Goal: Contribute content

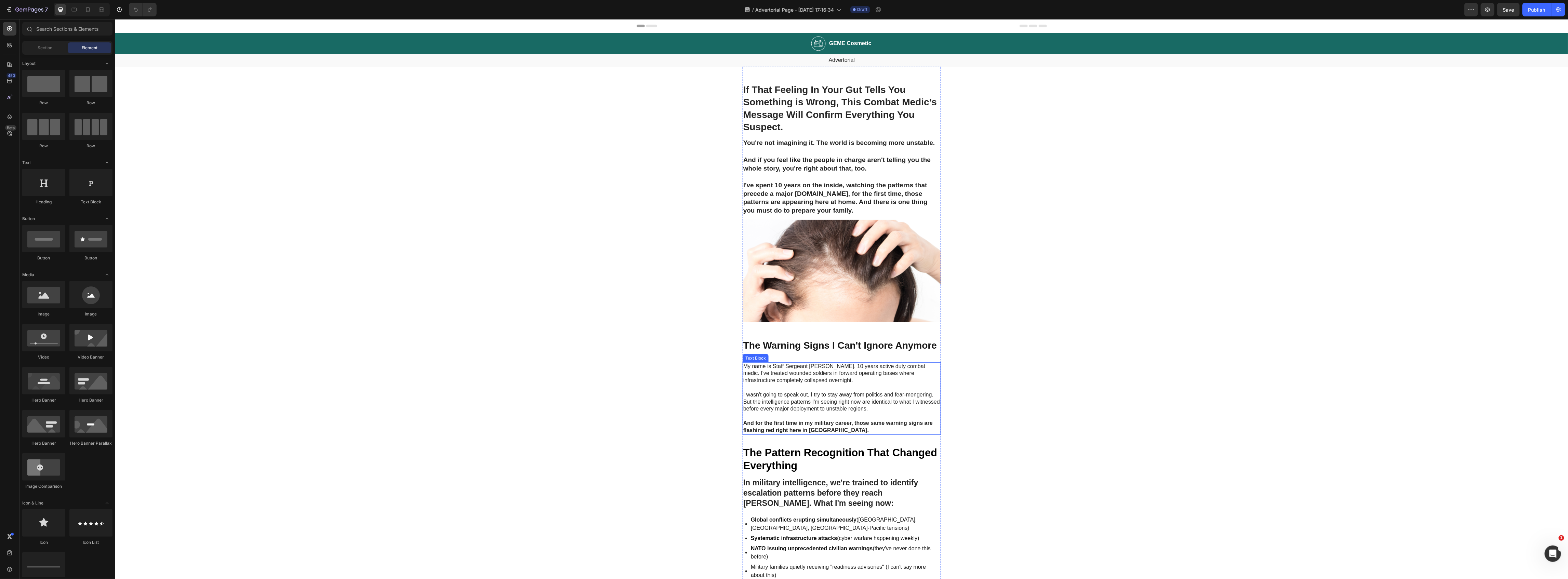
click at [825, 366] on p "My name is Staff Sergeant [PERSON_NAME]. 10 years active duty combat medic. I'v…" at bounding box center [842, 373] width 197 height 22
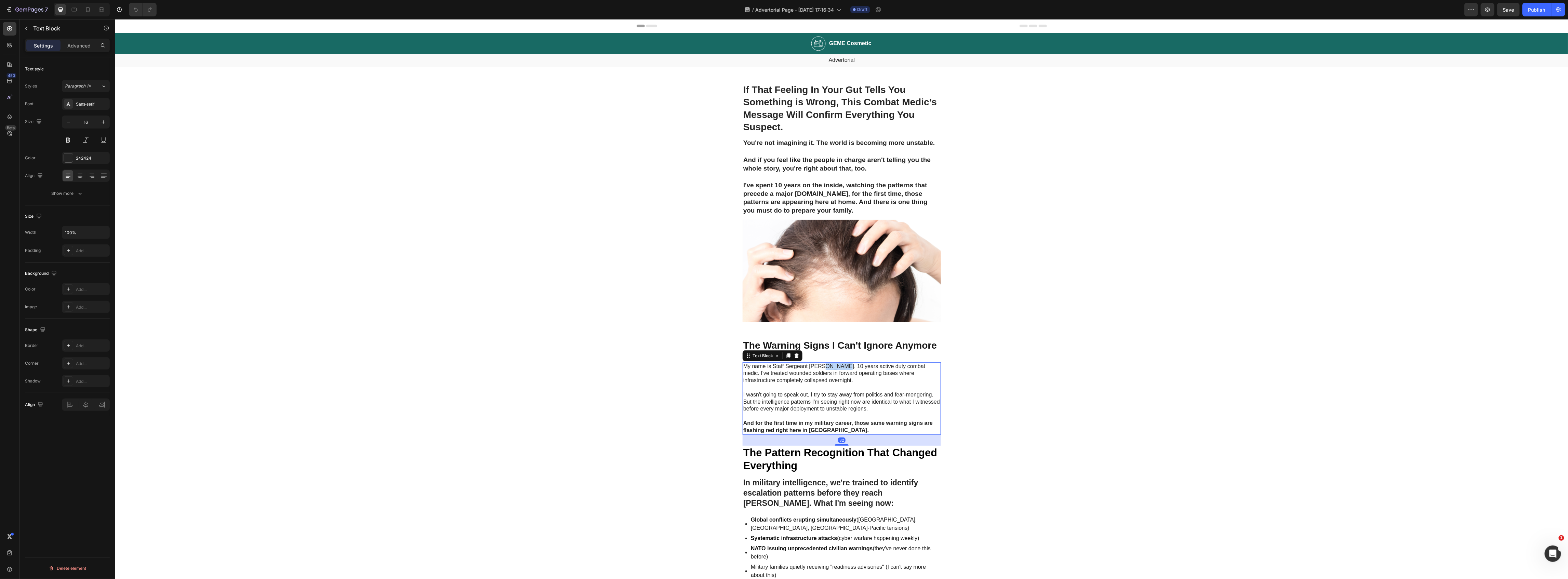
click at [825, 366] on p "My name is Staff Sergeant [PERSON_NAME]. 10 years active duty combat medic. I'v…" at bounding box center [842, 373] width 197 height 22
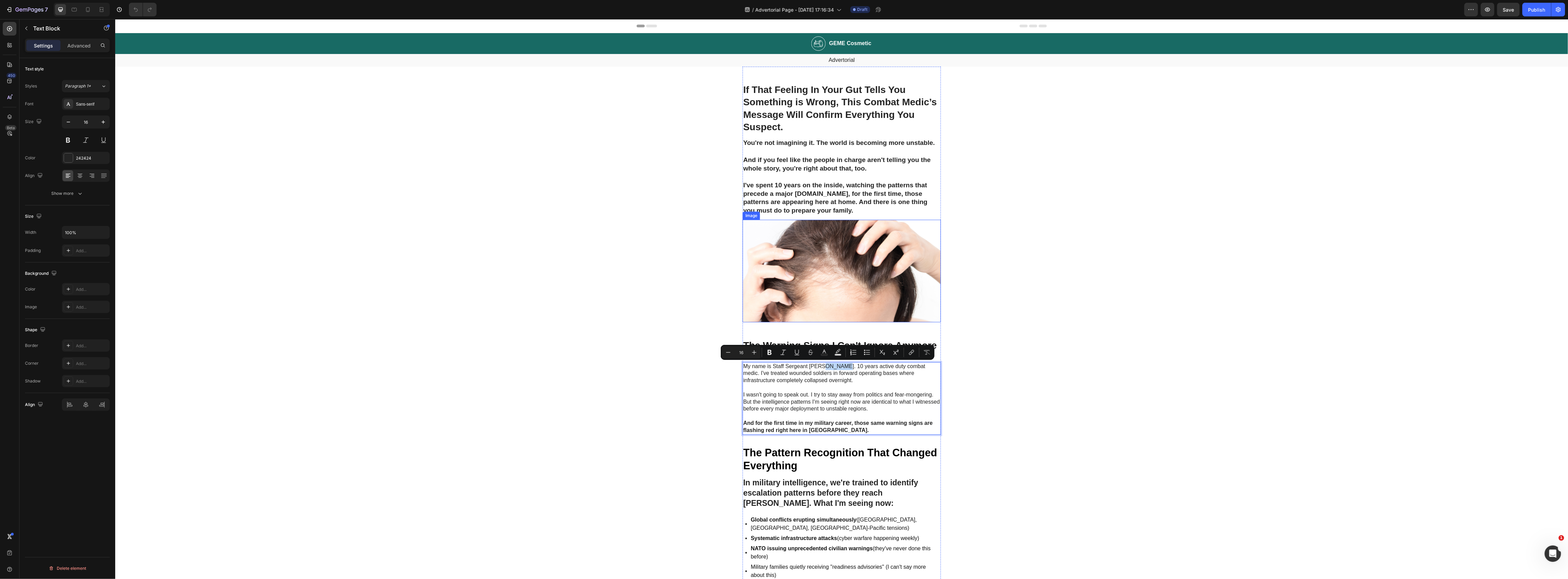
click at [826, 290] on img at bounding box center [842, 271] width 198 height 103
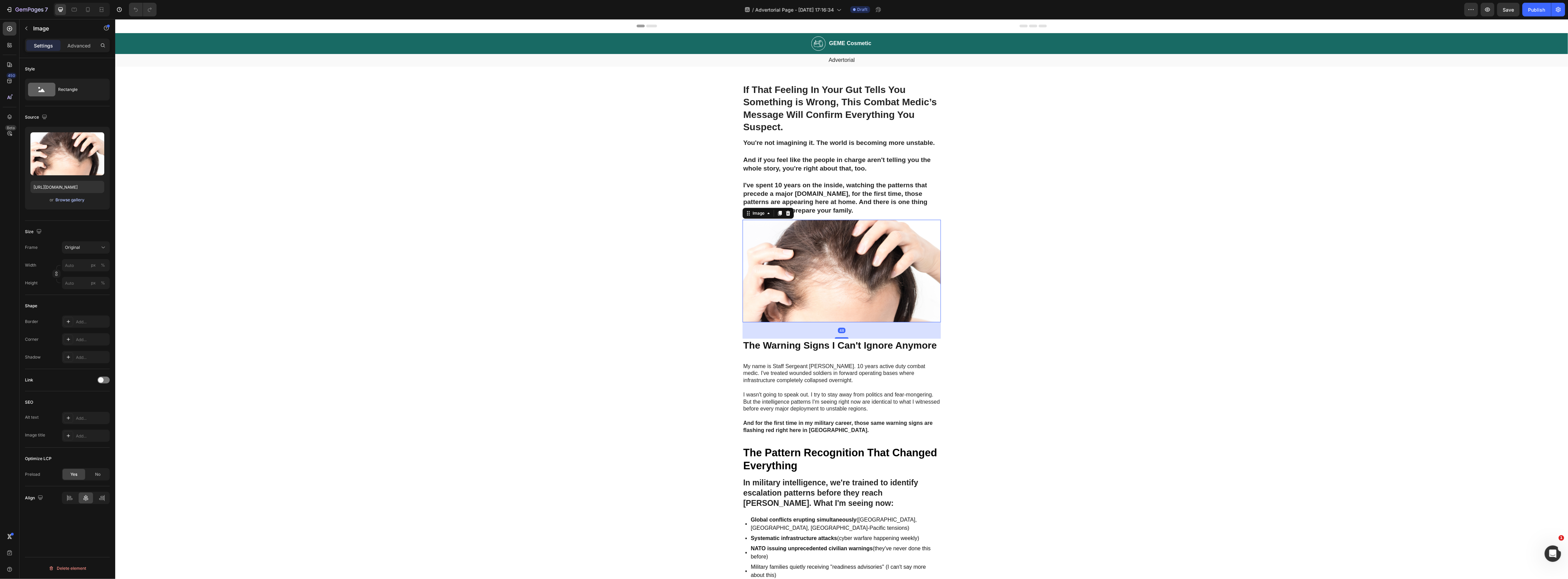
click at [70, 202] on div "Browse gallery" at bounding box center [70, 200] width 29 height 6
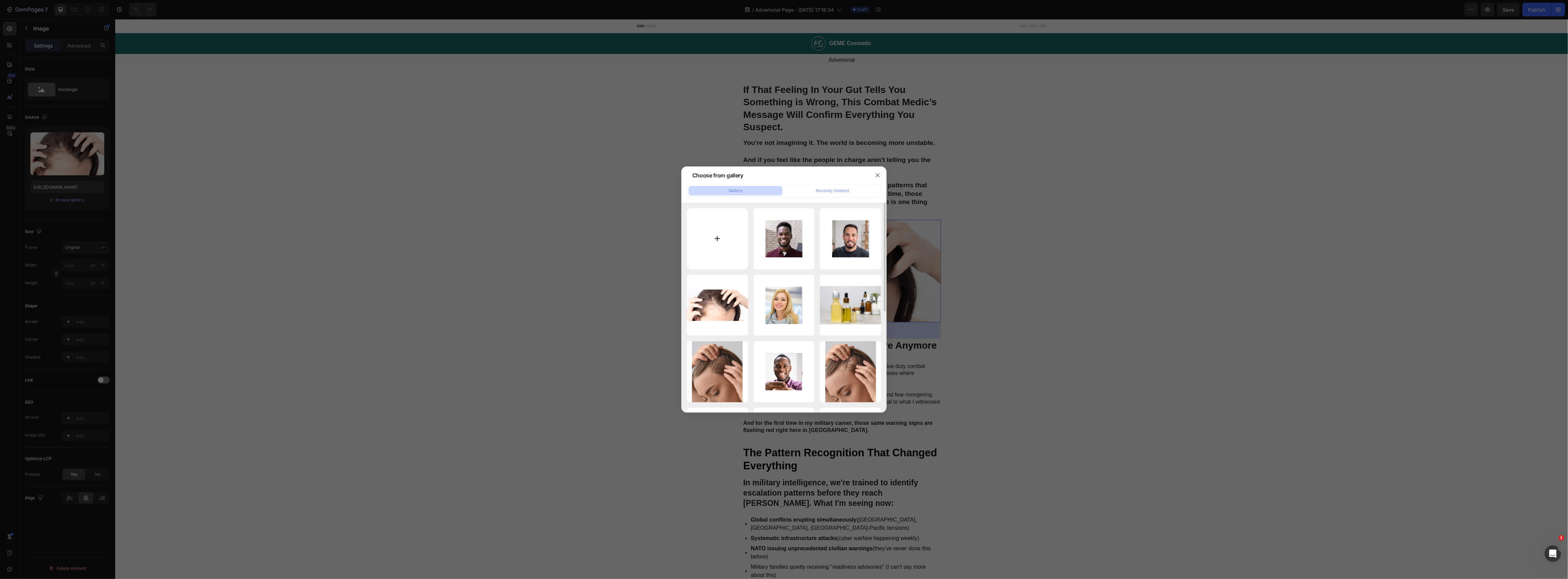
click at [718, 236] on input "file" at bounding box center [718, 239] width 61 height 61
type input "C:\fakepath\920ca1e2-f528-47ba-a86d-f2f79c5aeaea Kopie.webp"
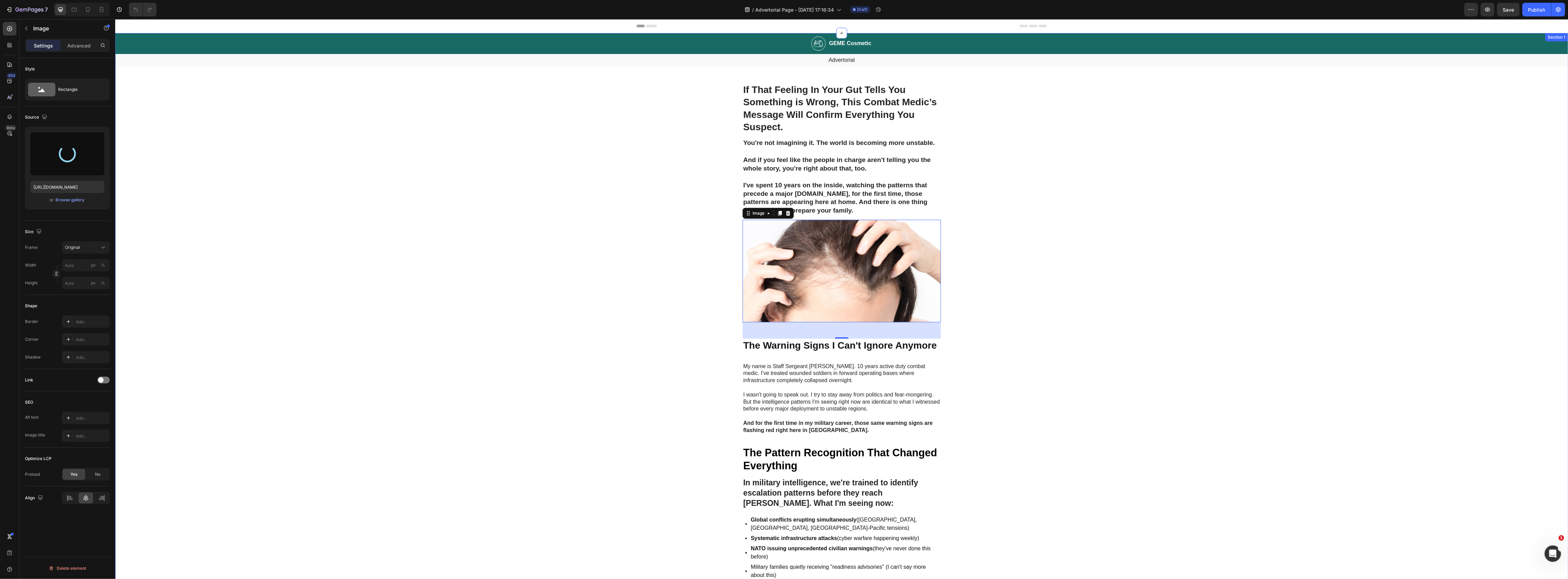
type input "[URL][DOMAIN_NAME]"
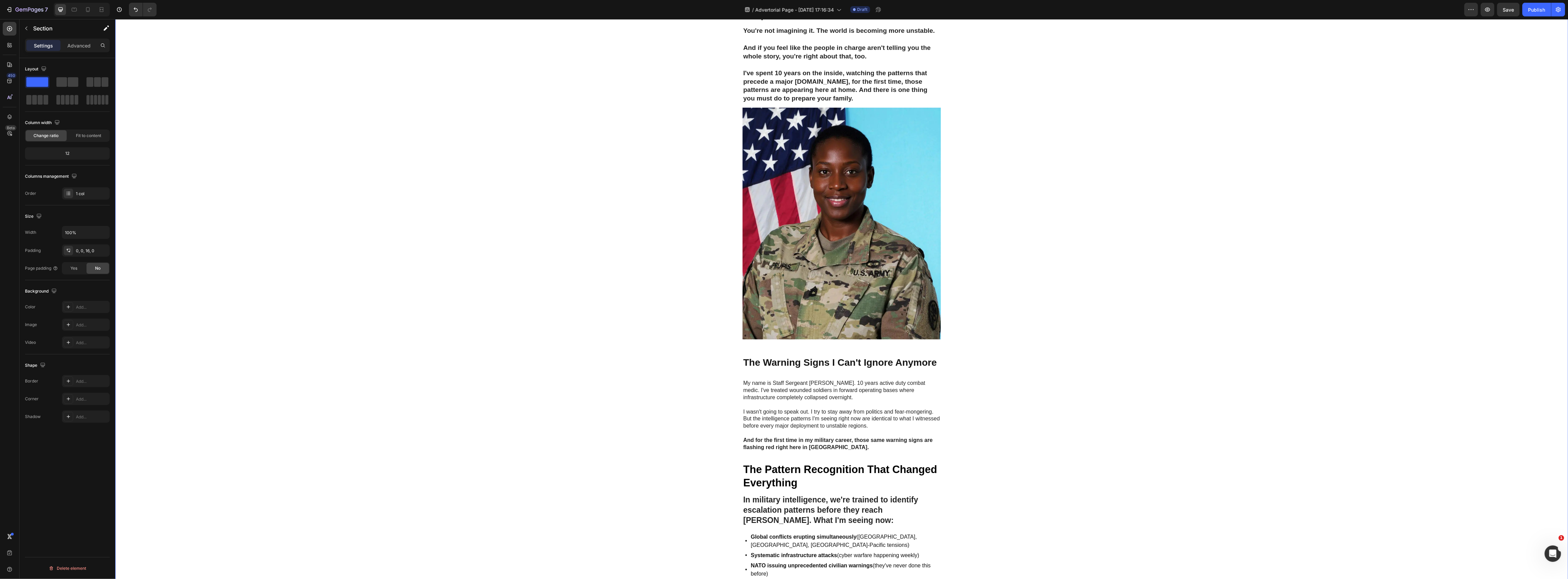
scroll to position [137, 0]
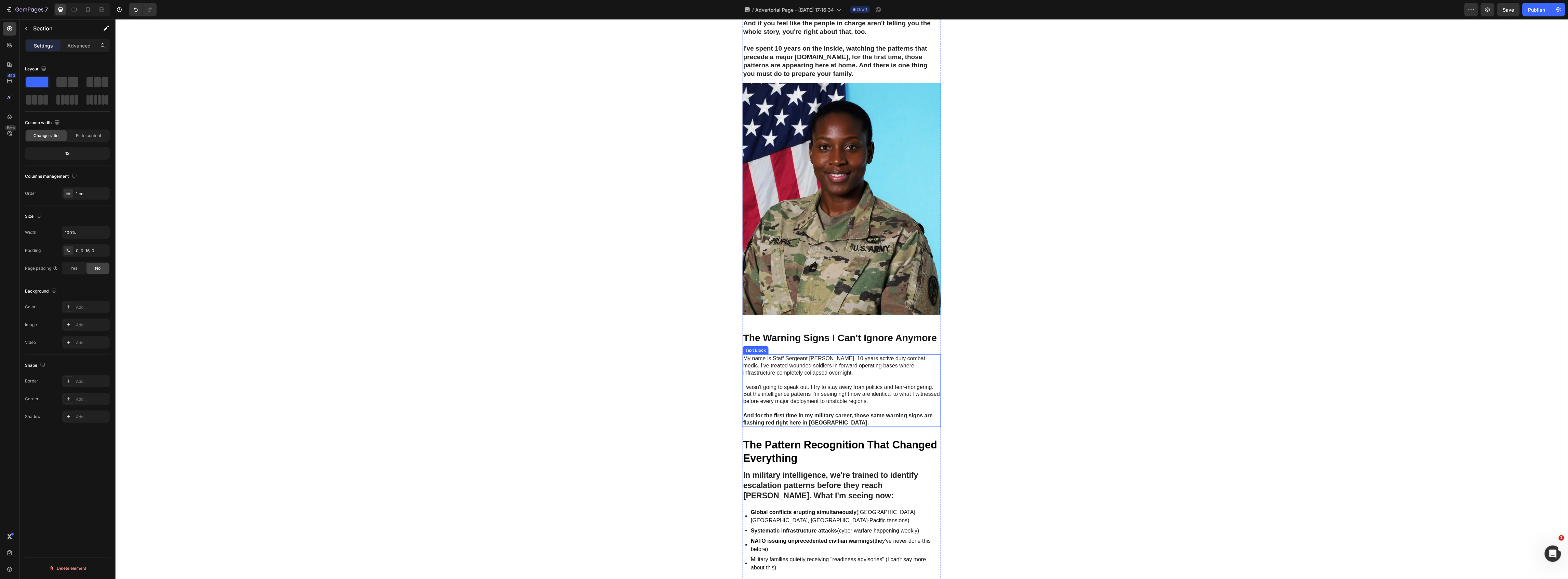
click at [829, 359] on p "My name is Staff Sergeant [PERSON_NAME]. 10 years active duty combat medic. I'v…" at bounding box center [842, 365] width 197 height 22
click at [827, 359] on p "My name is Staff Sergeant [PERSON_NAME]. 10 years active duty combat medic. I'v…" at bounding box center [842, 365] width 197 height 22
click at [841, 359] on p "My name is Staff Sergeant [PERSON_NAME]. 10 years active duty combat medic. I'v…" at bounding box center [842, 365] width 197 height 22
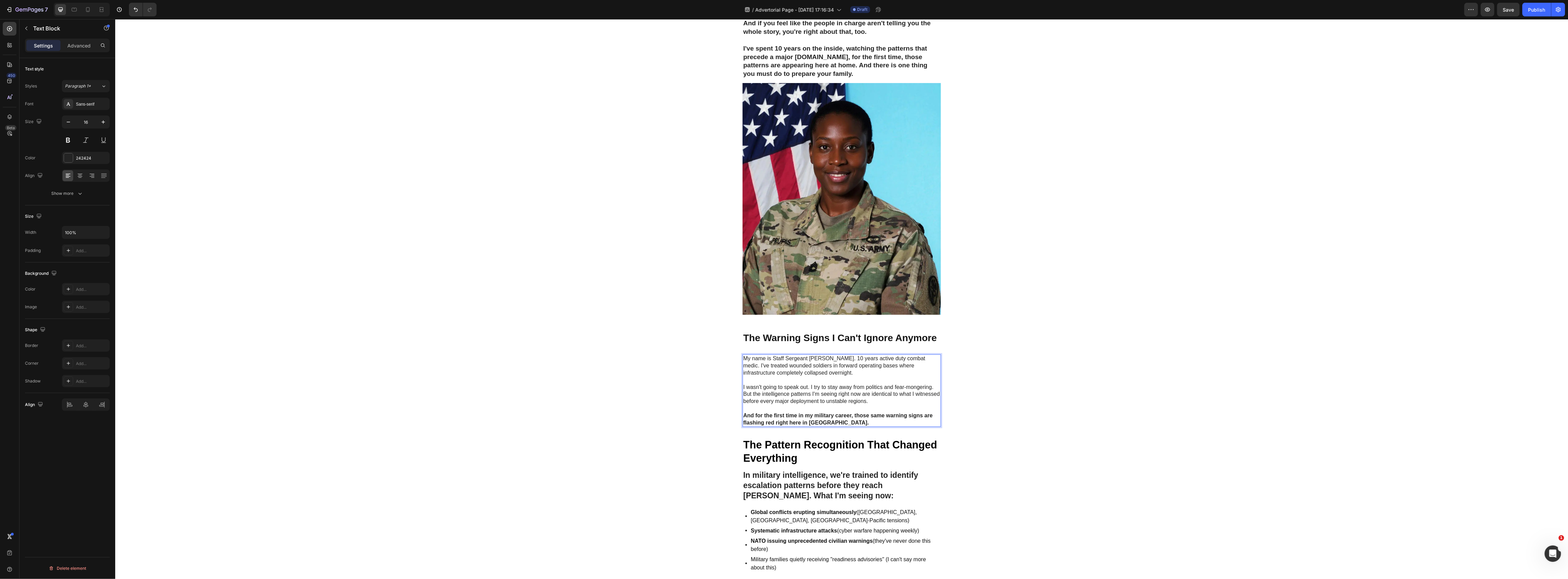
click at [836, 359] on p "My name is Staff Sergeant [PERSON_NAME]. 10 years active duty combat medic. I'v…" at bounding box center [842, 365] width 197 height 22
click at [838, 357] on p "My name is Staff Sergeant [PERSON_NAME]. 10 years active duty combat medic. I'v…" at bounding box center [842, 365] width 197 height 22
click at [841, 358] on p "My name is Staff Sergeant [PERSON_NAME]. 10 years active duty combat medic. I'v…" at bounding box center [842, 365] width 197 height 22
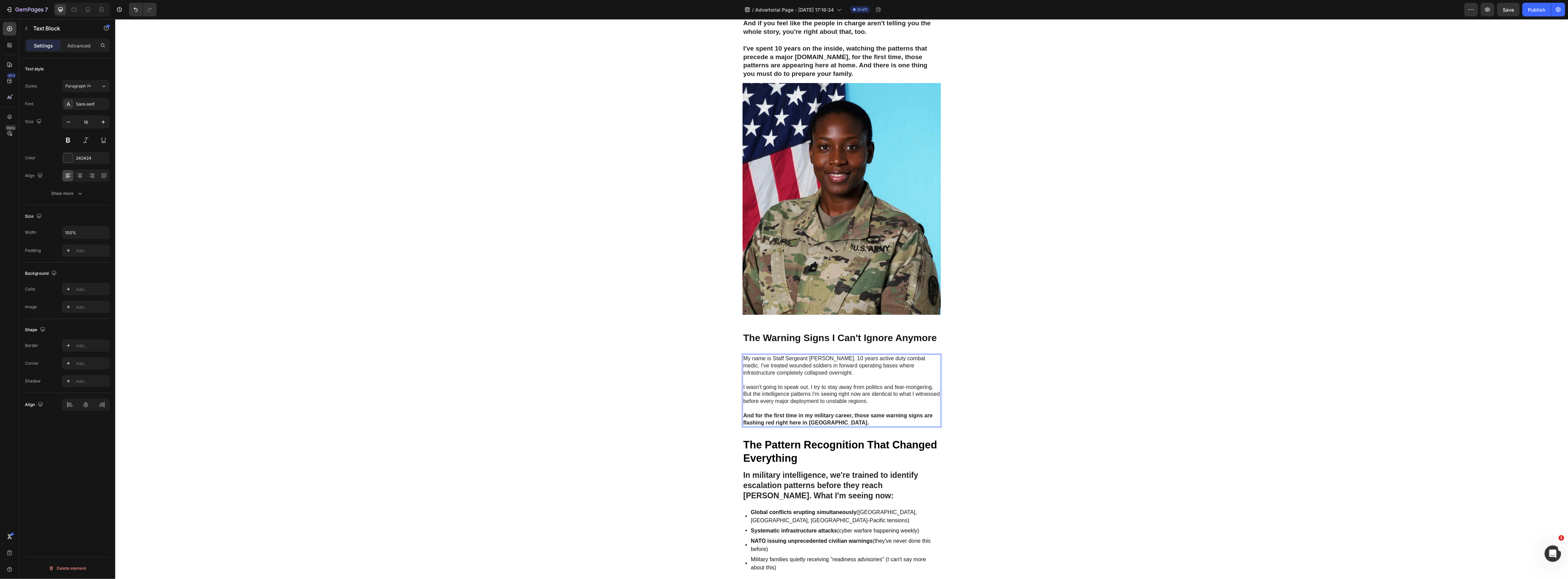
click at [840, 358] on p "My name is Staff Sergeant [PERSON_NAME]. 10 years active duty combat medic. I'v…" at bounding box center [842, 365] width 197 height 22
click at [840, 359] on p "My name is Staff Sergeant [PERSON_NAME]. 10 years active duty combat medic. I'v…" at bounding box center [842, 365] width 197 height 22
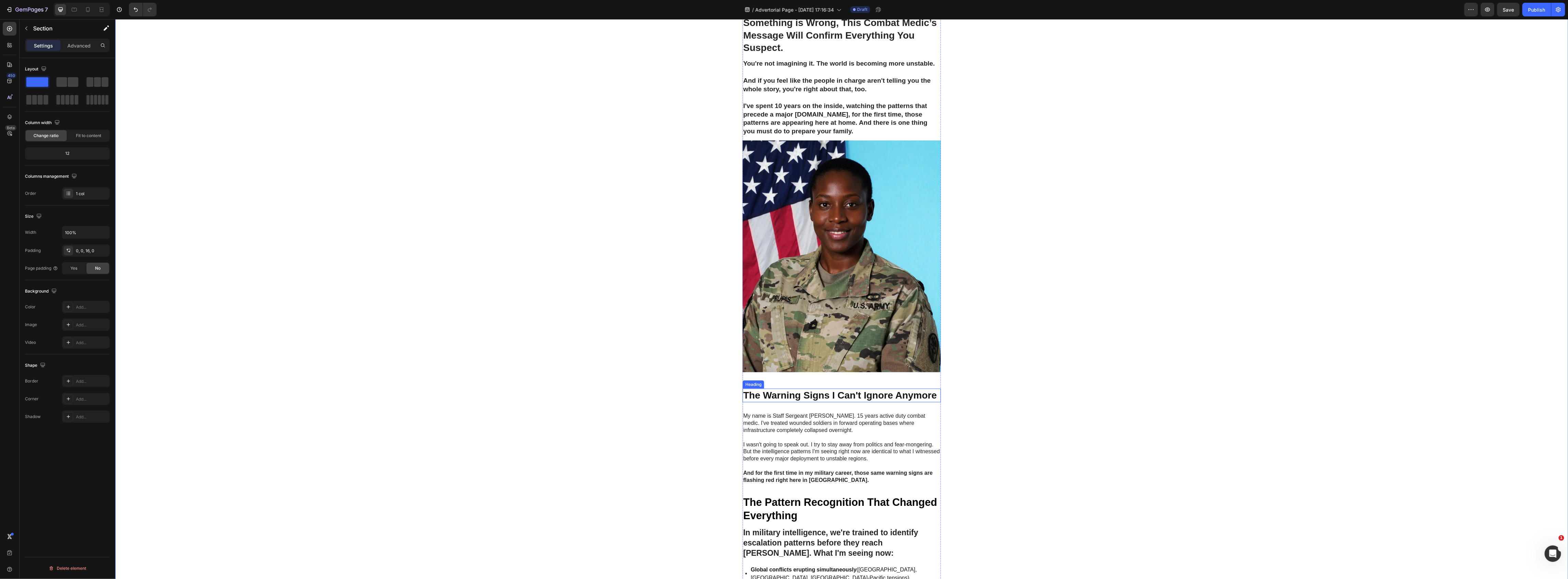
scroll to position [0, 0]
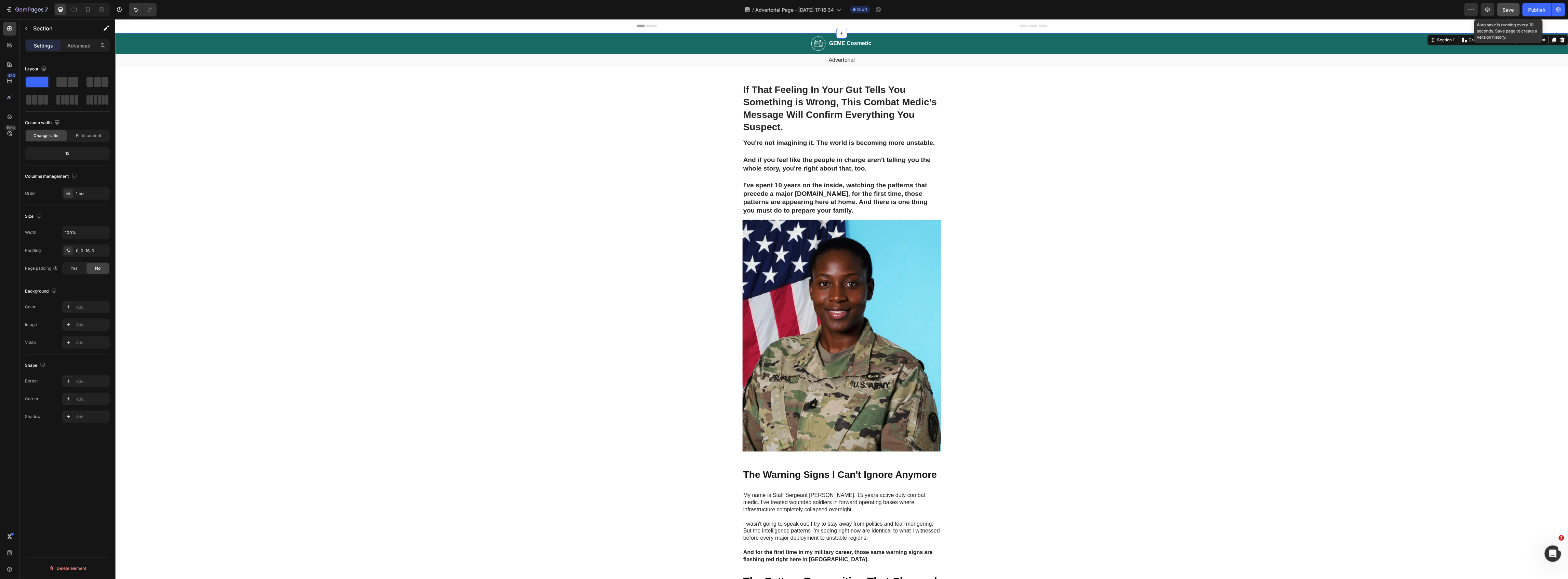
click at [1501, 8] on button "Save" at bounding box center [1509, 9] width 23 height 14
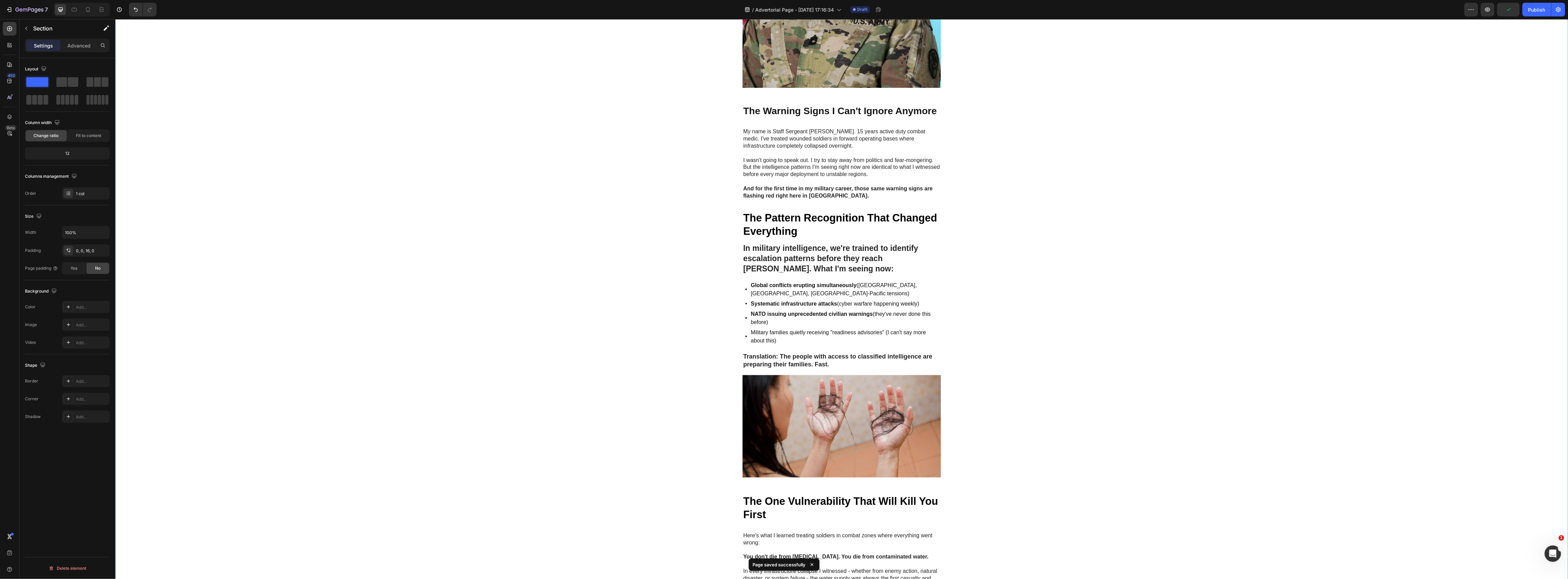
scroll to position [364, 0]
click at [1118, 284] on div "Image GEME Cosmetic Heading Row Advertorial Text Block If That Feeling In Your …" at bounding box center [841, 381] width 1453 height 1426
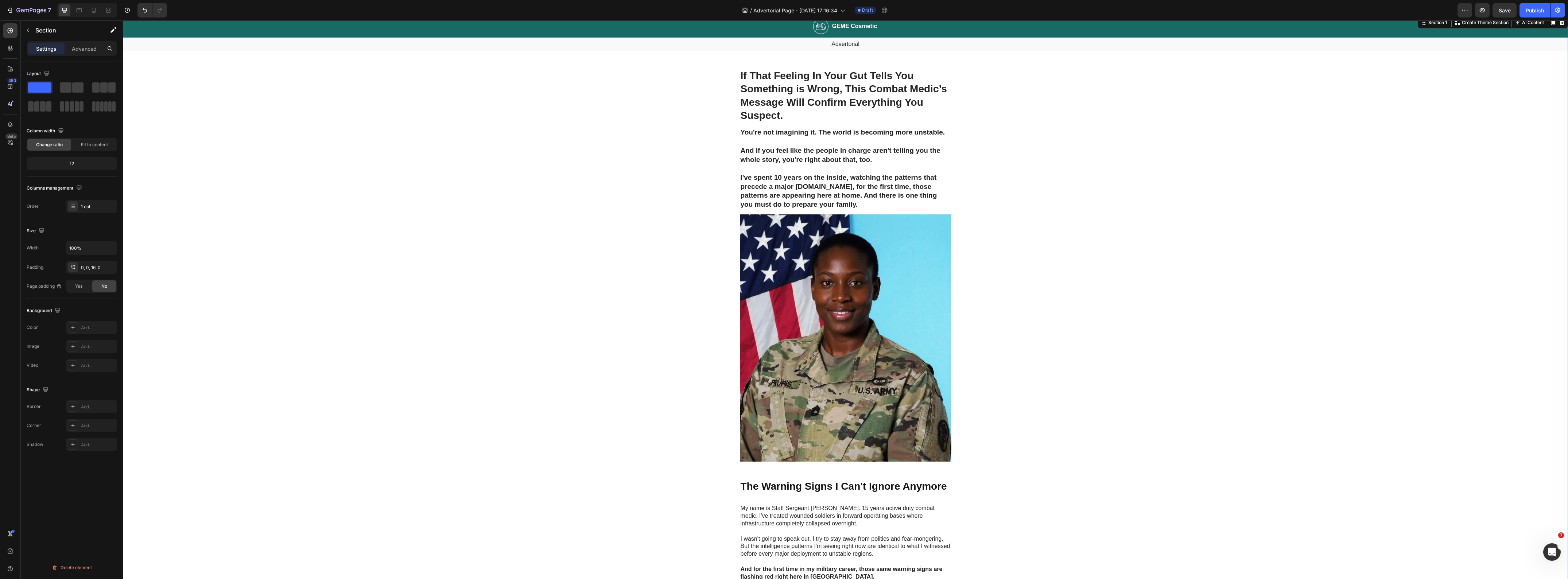
scroll to position [0, 0]
